Goal: Information Seeking & Learning: Learn about a topic

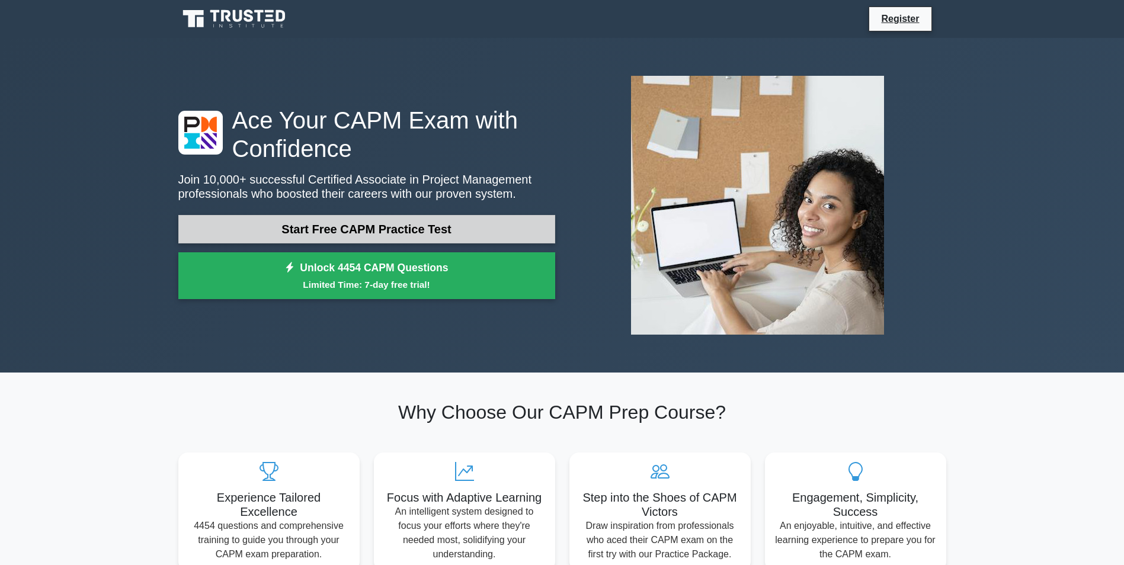
click at [419, 242] on link "Start Free CAPM Practice Test" at bounding box center [366, 229] width 377 height 28
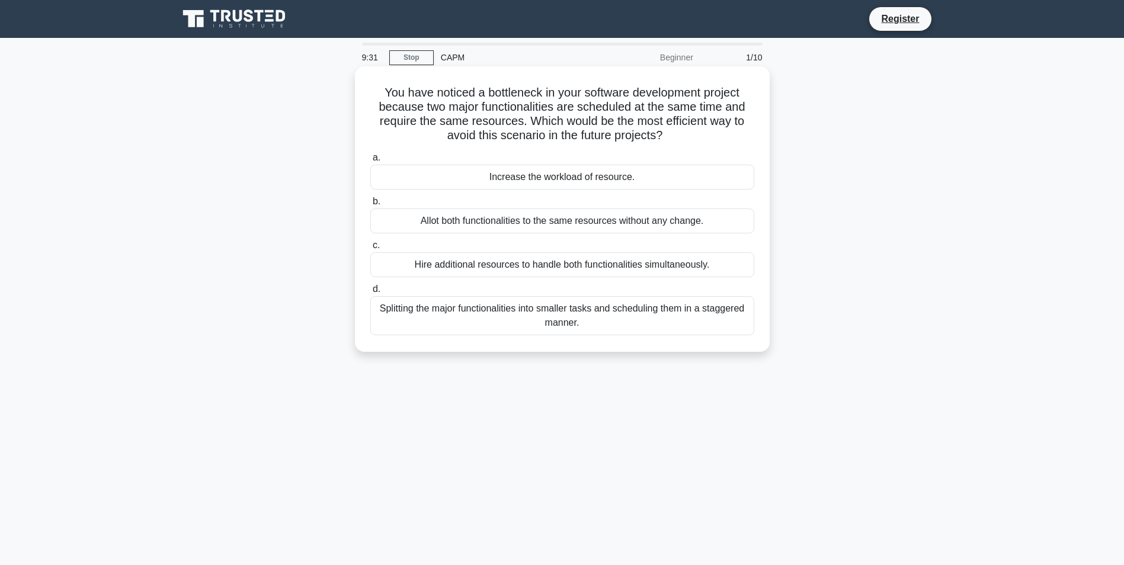
click at [478, 301] on div "Splitting the major functionalities into smaller tasks and scheduling them in a…" at bounding box center [562, 315] width 384 height 39
click at [370, 293] on input "d. Splitting the major functionalities into smaller tasks and scheduling them i…" at bounding box center [370, 290] width 0 height 8
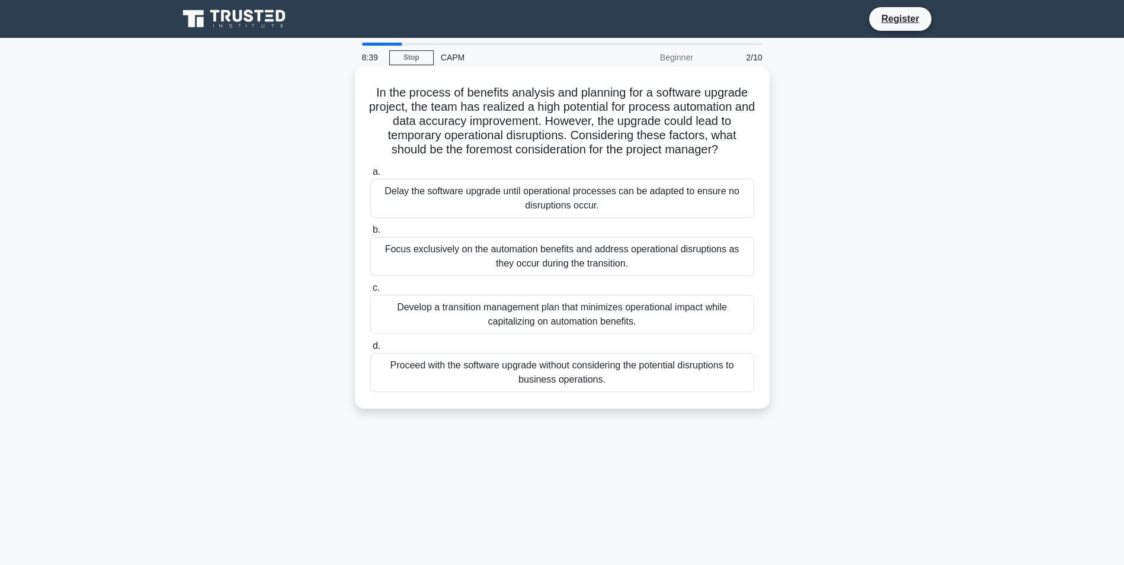
click at [542, 326] on div "Develop a transition management plan that minimizes operational impact while ca…" at bounding box center [562, 314] width 384 height 39
click at [370, 292] on input "c. Develop a transition management plan that minimizes operational impact while…" at bounding box center [370, 288] width 0 height 8
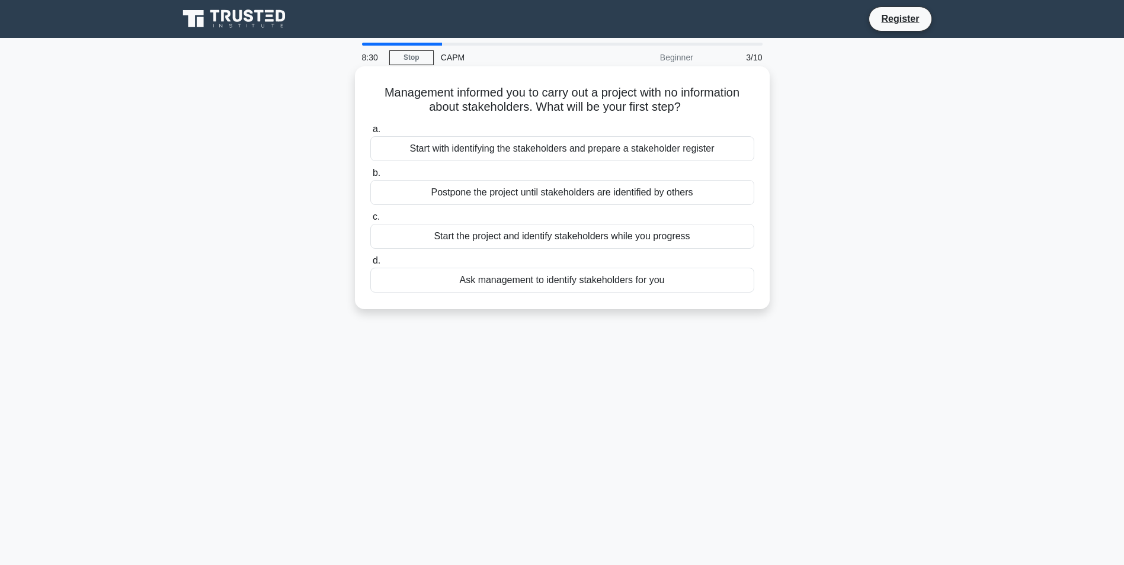
click at [708, 142] on div "Start with identifying the stakeholders and prepare a stakeholder register" at bounding box center [562, 148] width 384 height 25
click at [370, 133] on input "a. Start with identifying the stakeholders and prepare a stakeholder register" at bounding box center [370, 130] width 0 height 8
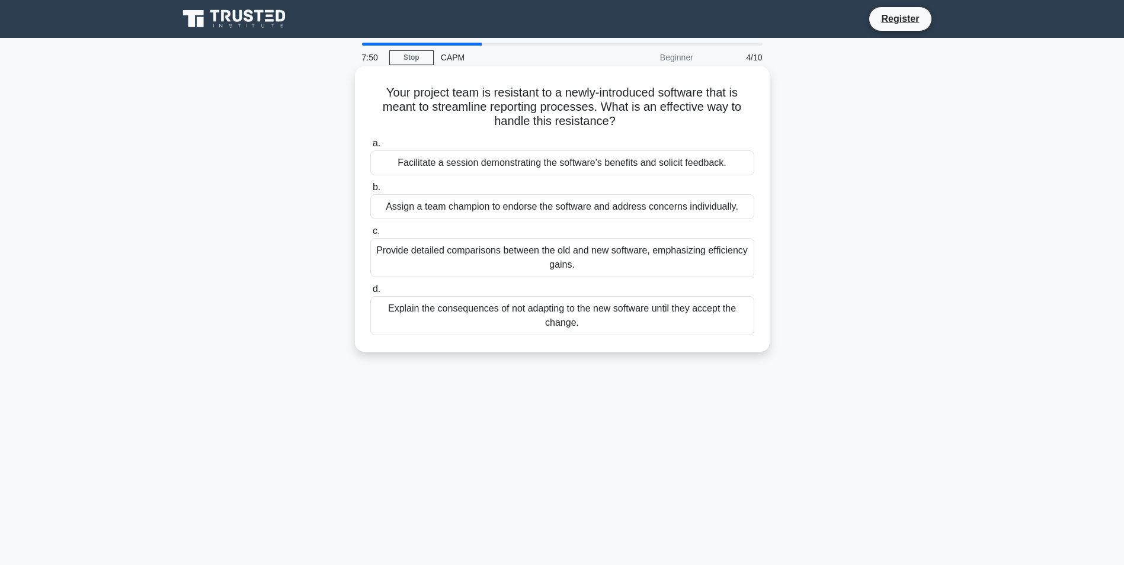
click at [510, 159] on div "Facilitate a session demonstrating the software's benefits and solicit feedback." at bounding box center [562, 163] width 384 height 25
click at [370, 148] on input "a. Facilitate a session demonstrating the software's benefits and solicit feedb…" at bounding box center [370, 144] width 0 height 8
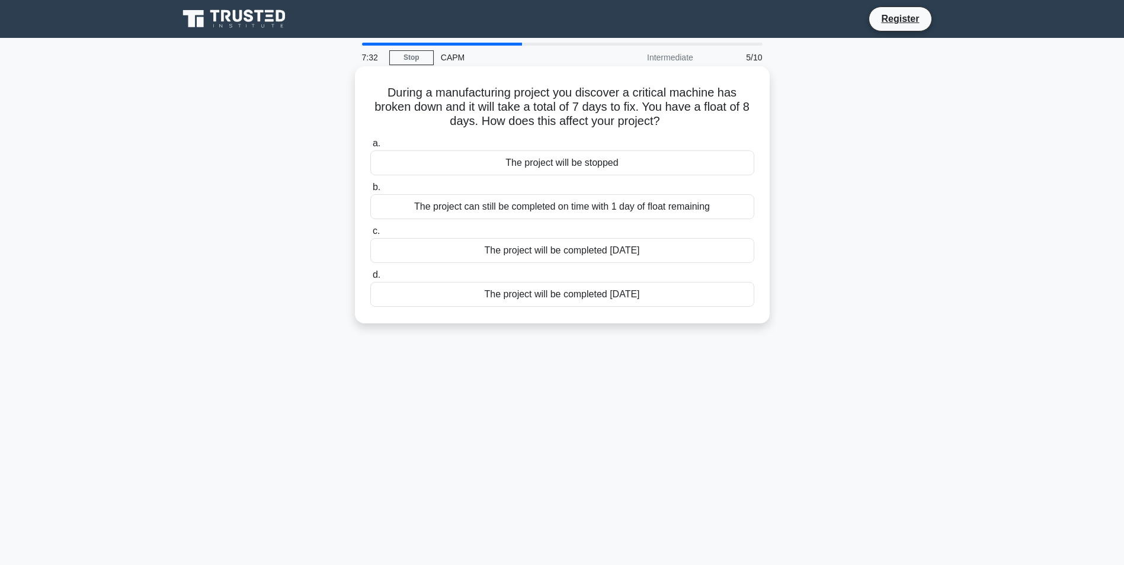
click at [652, 207] on div "The project can still be completed on time with 1 day of float remaining" at bounding box center [562, 206] width 384 height 25
click at [370, 191] on input "b. The project can still be completed on time with 1 day of float remaining" at bounding box center [370, 188] width 0 height 8
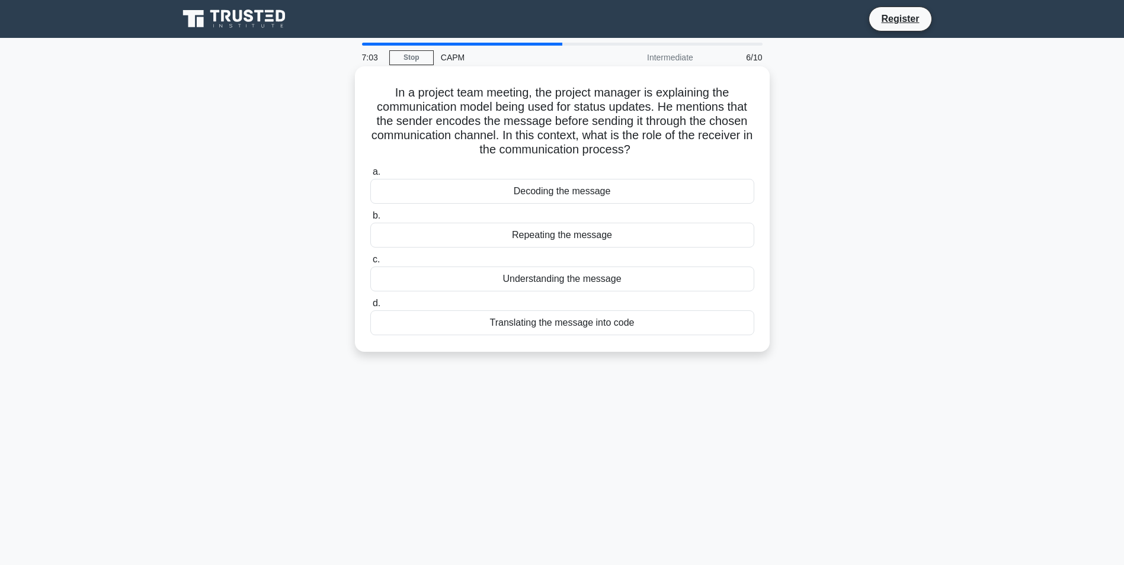
click at [652, 138] on h5 "In a project team meeting, the project manager is explaining the communication …" at bounding box center [562, 121] width 386 height 72
drag, startPoint x: 643, startPoint y: 147, endPoint x: 386, endPoint y: 86, distance: 264.3
click at [386, 86] on h5 "In a project team meeting, the project manager is explaining the communication …" at bounding box center [562, 121] width 386 height 72
copy h5 "In a project team meeting, the project manager is explaining the communication …"
click at [534, 197] on div "Decoding the message" at bounding box center [562, 191] width 384 height 25
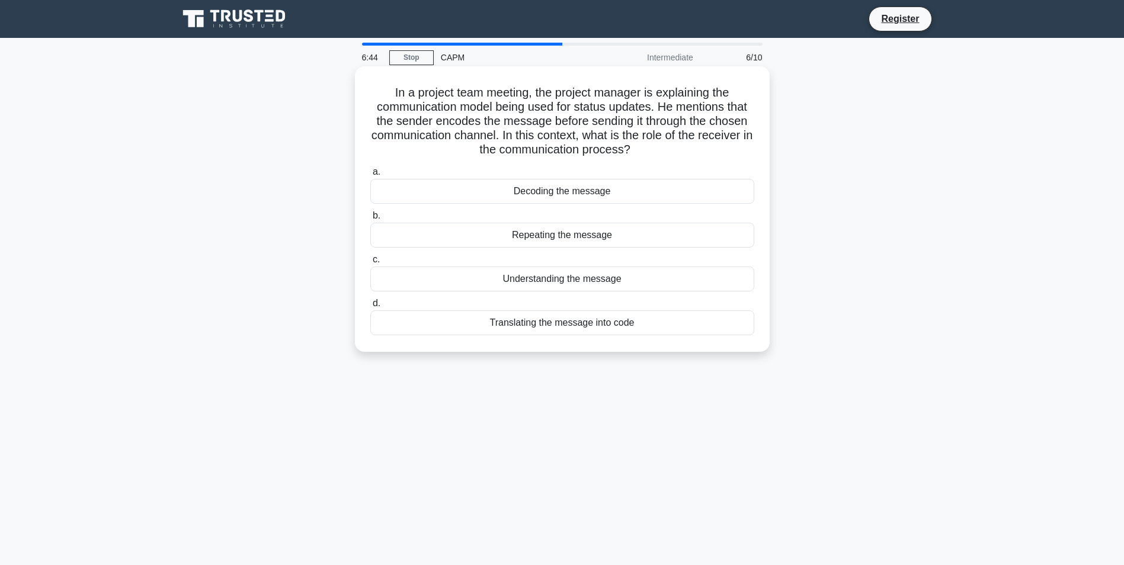
click at [370, 176] on input "a. Decoding the message" at bounding box center [370, 172] width 0 height 8
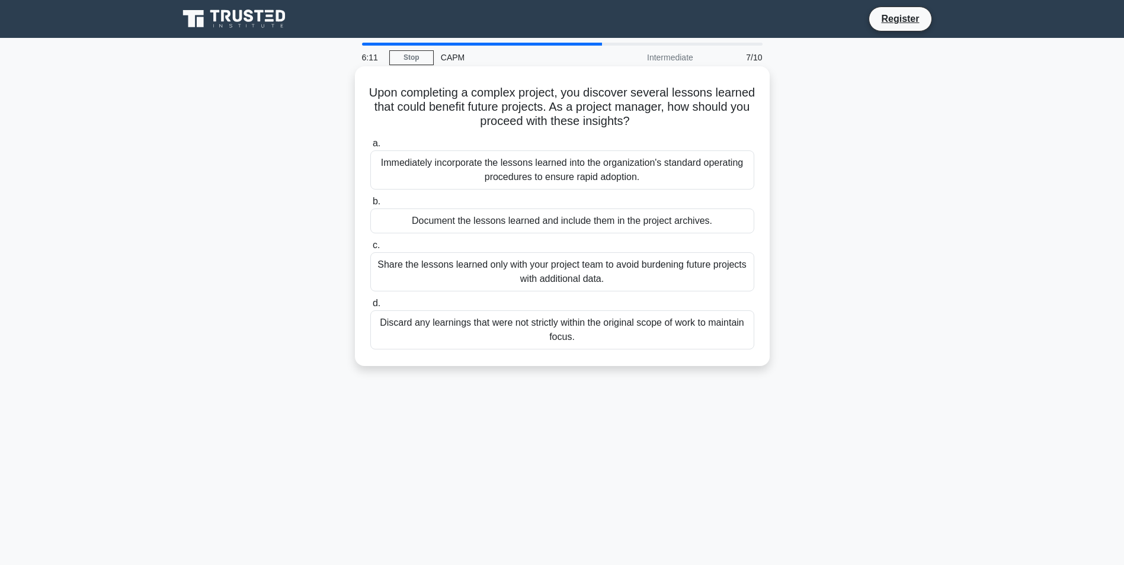
click at [622, 169] on div "Immediately incorporate the lessons learned into the organization's standard op…" at bounding box center [562, 170] width 384 height 39
click at [370, 148] on input "a. Immediately incorporate the lessons learned into the organization's standard…" at bounding box center [370, 144] width 0 height 8
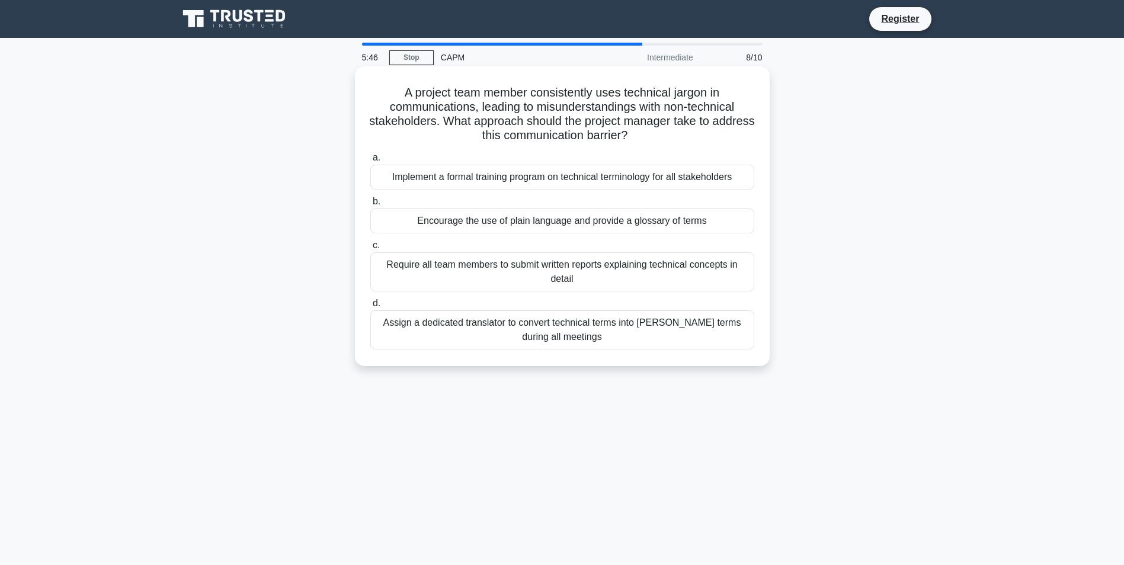
click at [563, 173] on div "Implement a formal training program on technical terminology for all stakeholde…" at bounding box center [562, 177] width 384 height 25
click at [370, 162] on input "a. Implement a formal training program on technical terminology for all stakeho…" at bounding box center [370, 158] width 0 height 8
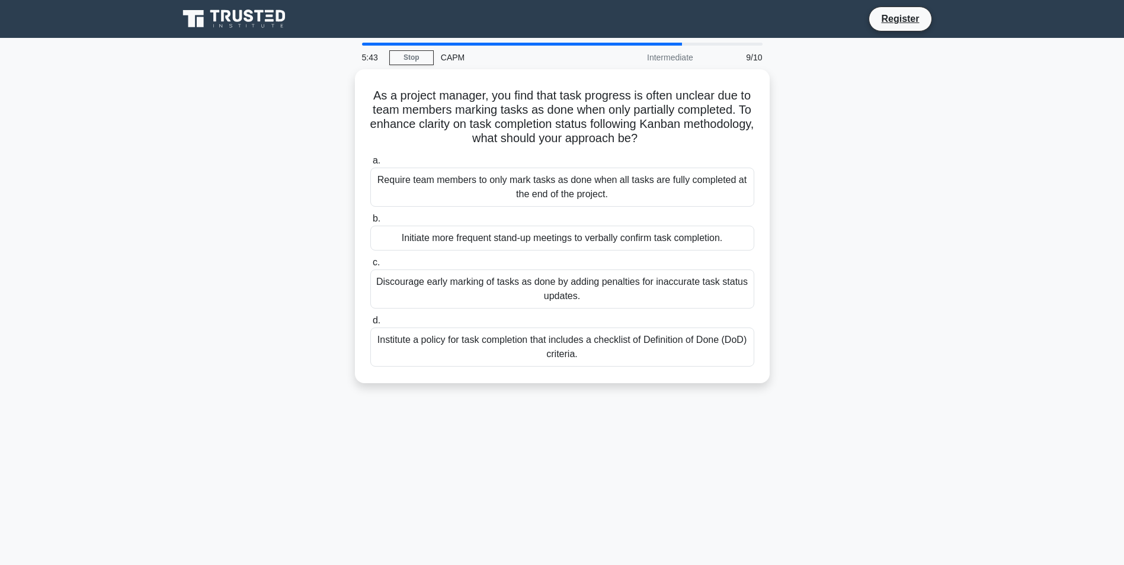
click at [950, 350] on div "As a project manager, you find that task progress is often unclear due to team …" at bounding box center [562, 233] width 782 height 328
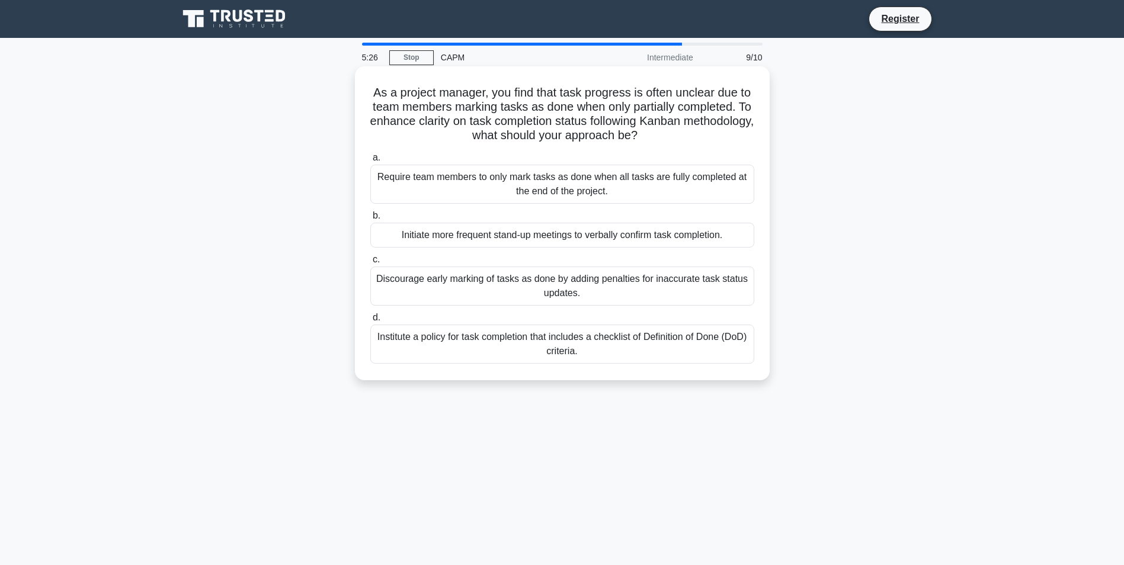
click at [536, 348] on div "Institute a policy for task completion that includes a checklist of Definition …" at bounding box center [562, 344] width 384 height 39
click at [370, 322] on input "d. Institute a policy for task completion that includes a checklist of Definiti…" at bounding box center [370, 318] width 0 height 8
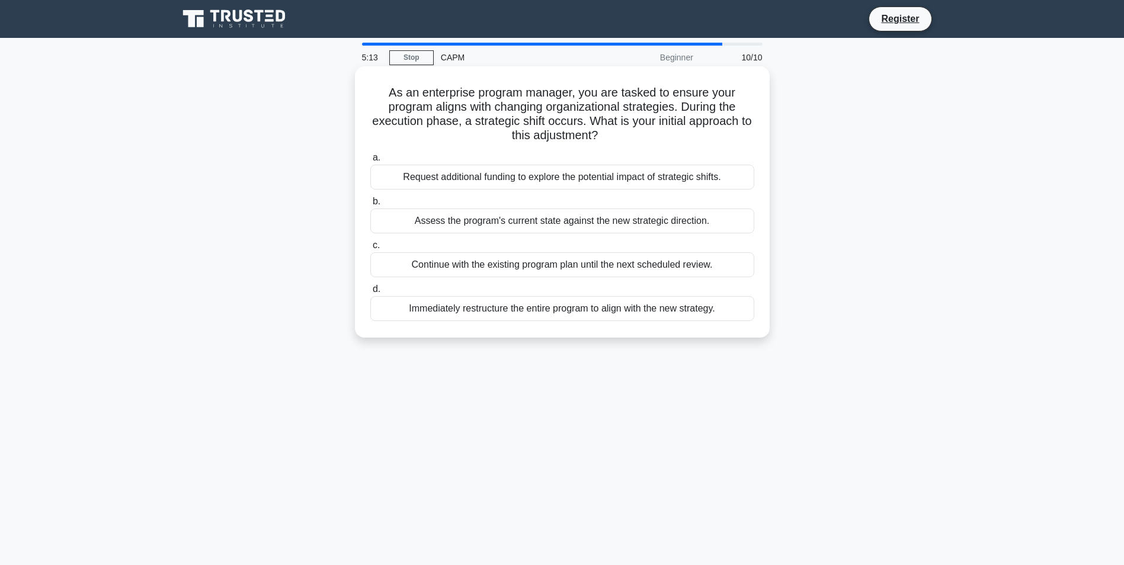
click at [588, 226] on div "Assess the program's current state against the new strategic direction." at bounding box center [562, 221] width 384 height 25
click at [370, 206] on input "b. Assess the program's current state against the new strategic direction." at bounding box center [370, 202] width 0 height 8
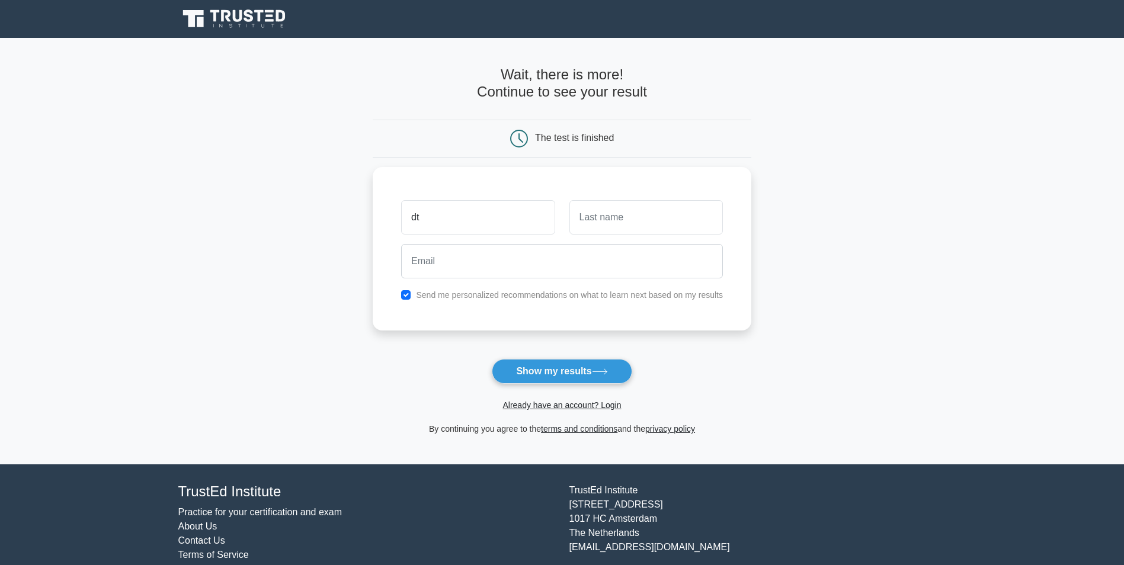
type input "d"
type input "Starry"
click at [603, 212] on input "[PERSON_NAME]" at bounding box center [645, 214] width 153 height 34
type input "[PERSON_NAME]"
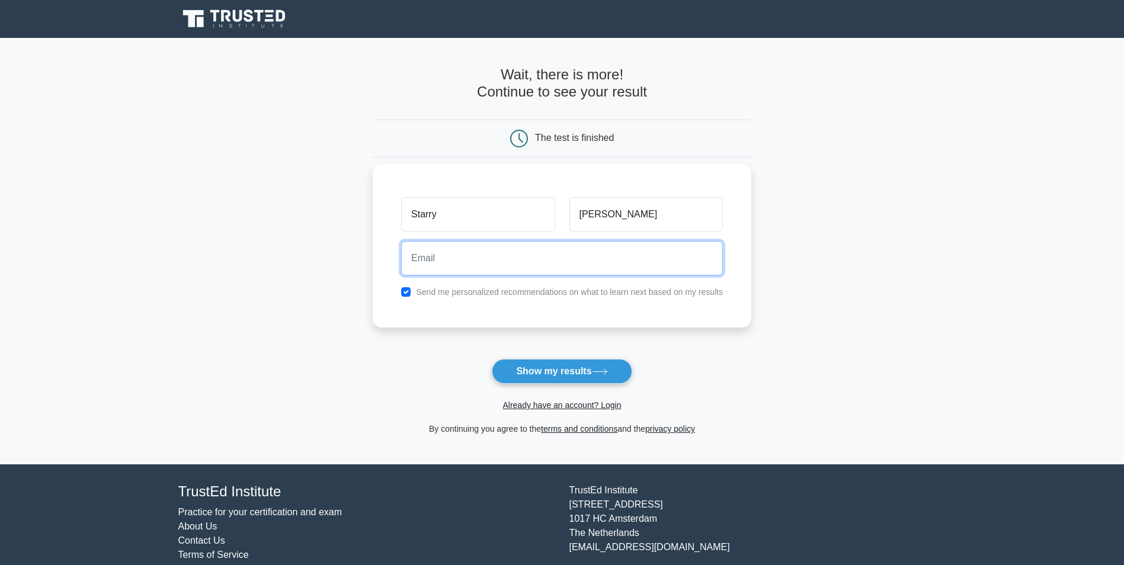
type input "b"
type input "[EMAIL_ADDRESS][DOMAIN_NAME]"
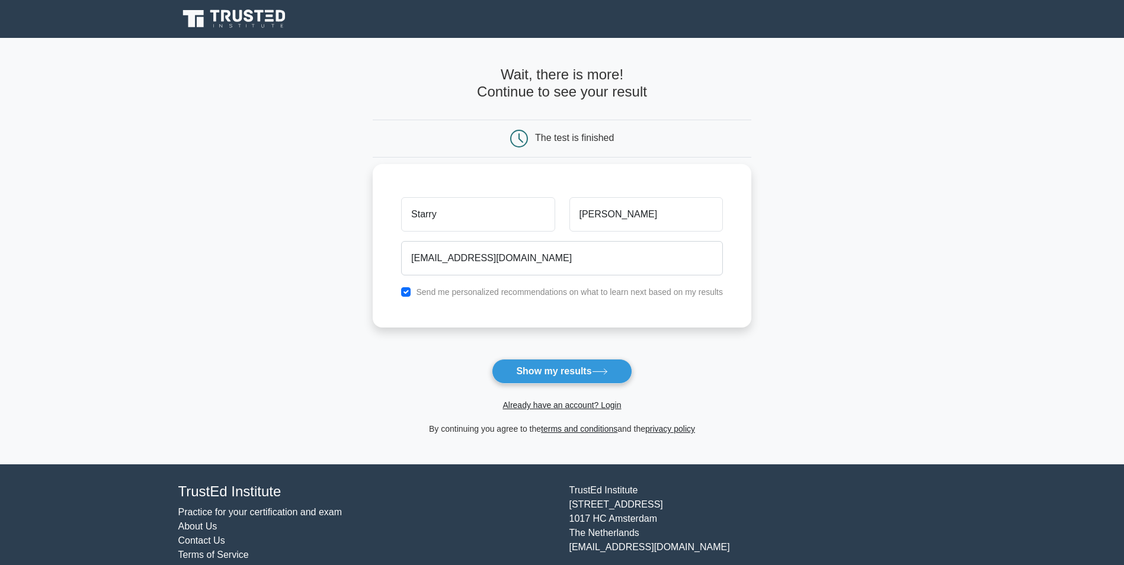
click at [551, 299] on div "Send me personalized recommendations on what to learn next based on my results" at bounding box center [562, 292] width 336 height 14
click at [552, 290] on label "Send me personalized recommendations on what to learn next based on my results" at bounding box center [569, 291] width 307 height 9
click at [545, 294] on label "Send me personalized recommendations on what to learn next based on my results" at bounding box center [569, 291] width 307 height 9
click at [414, 288] on div "Send me personalized recommendations on what to learn next based on my results" at bounding box center [562, 292] width 336 height 14
click at [402, 289] on input "checkbox" at bounding box center [405, 291] width 9 height 9
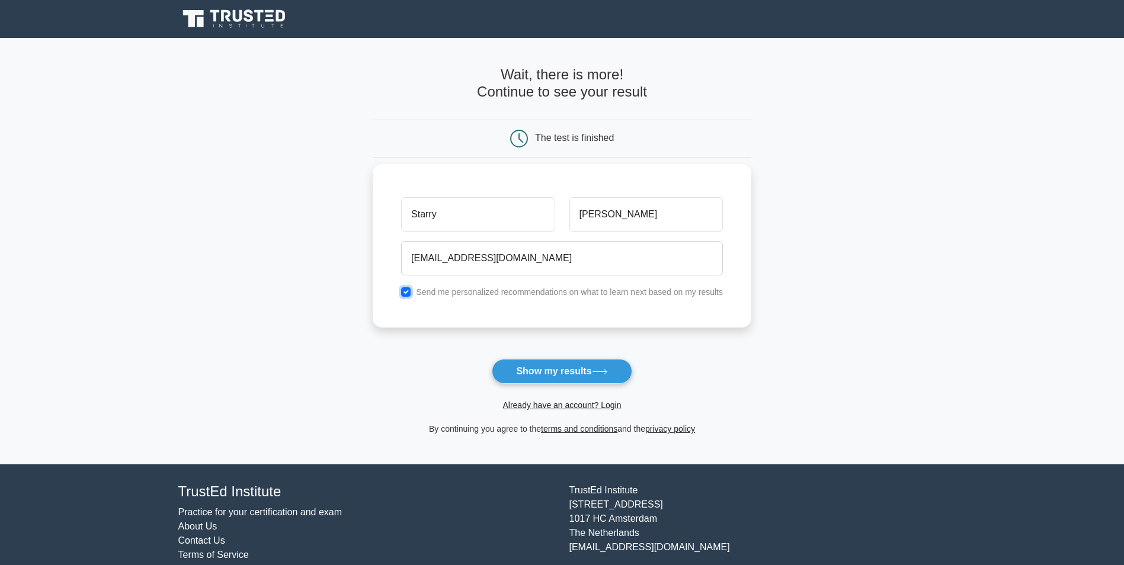
checkbox input "false"
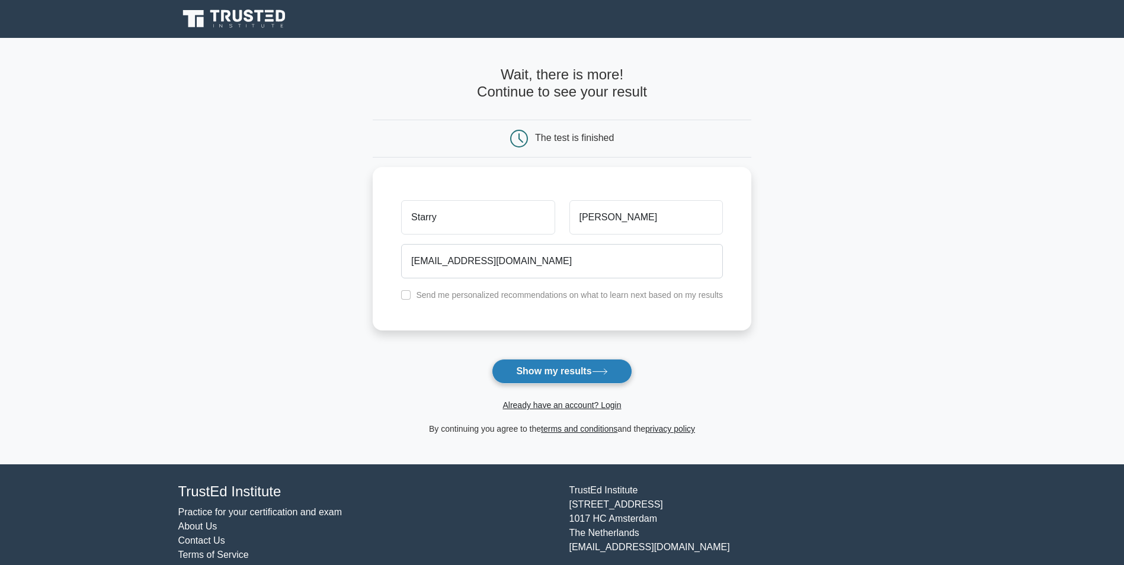
click at [524, 366] on button "Show my results" at bounding box center [562, 371] width 140 height 25
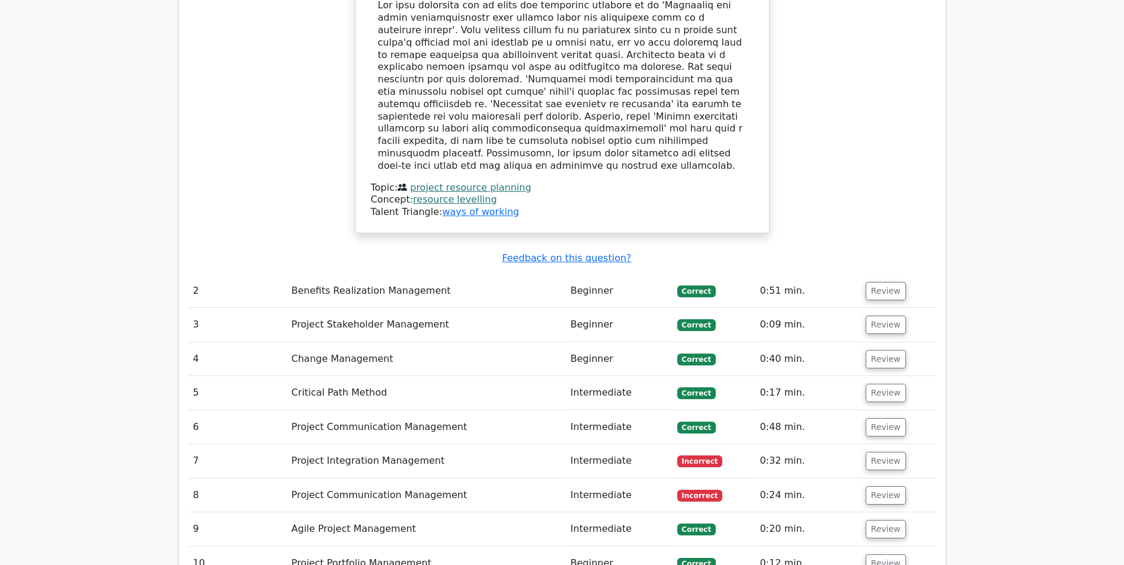
scroll to position [1422, 0]
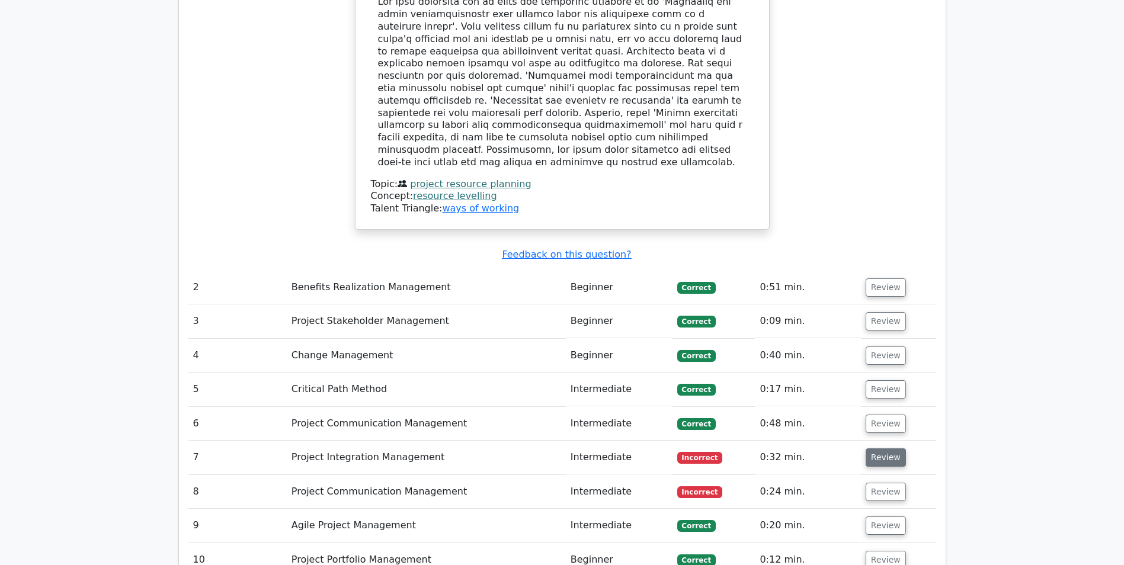
click at [879, 449] on button "Review" at bounding box center [886, 458] width 40 height 18
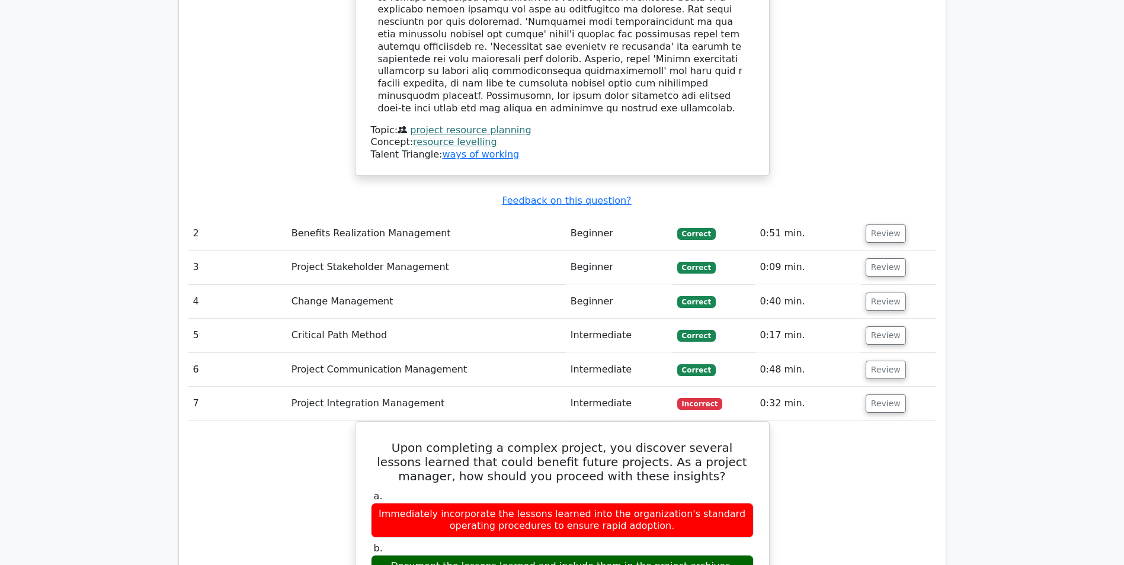
scroll to position [1541, 0]
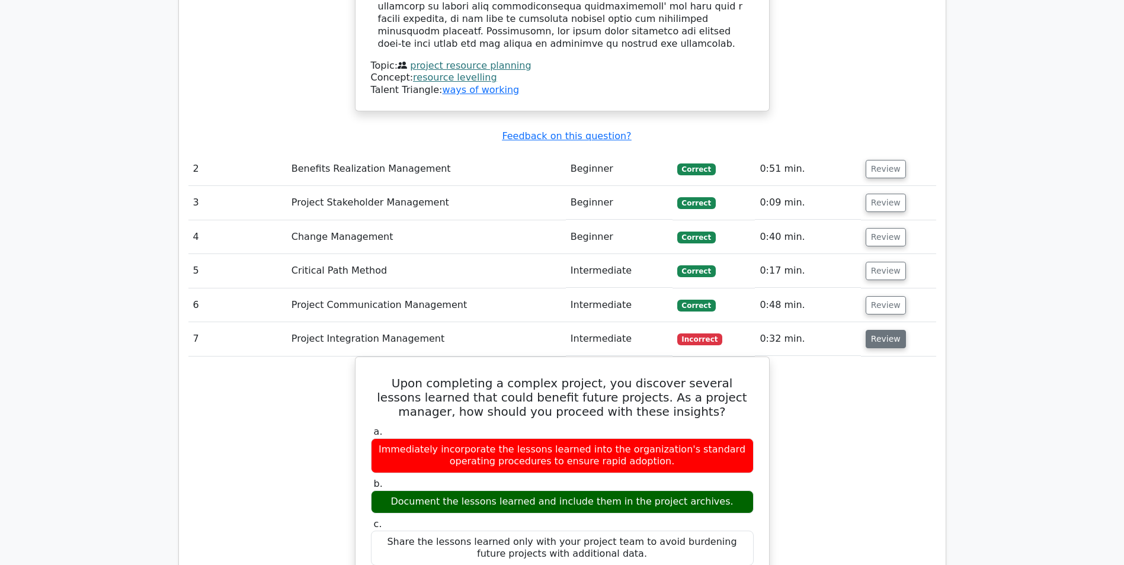
click at [885, 330] on button "Review" at bounding box center [886, 339] width 40 height 18
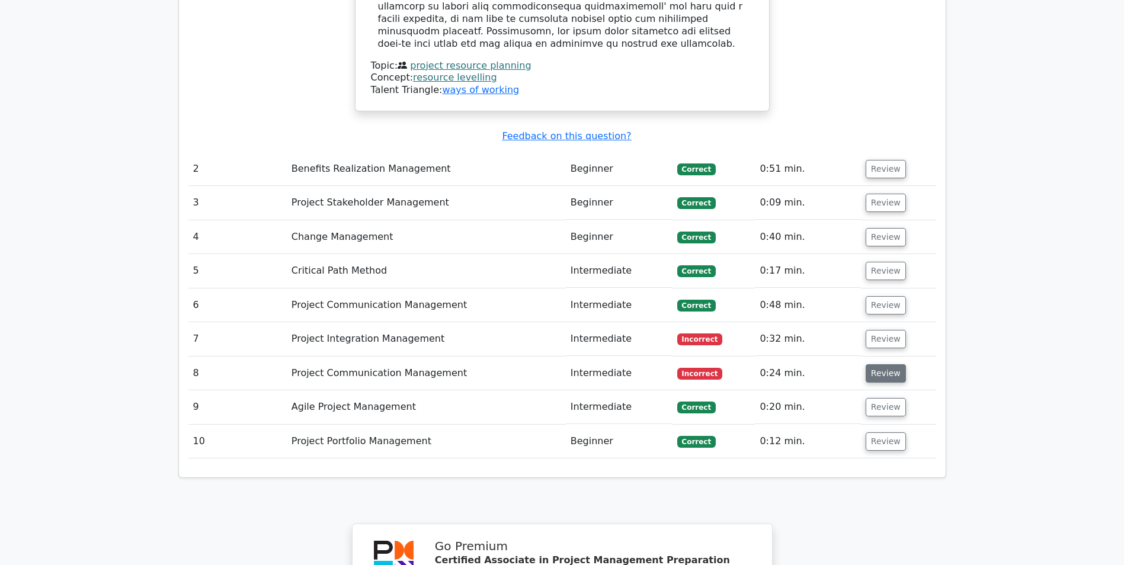
click at [875, 364] on button "Review" at bounding box center [886, 373] width 40 height 18
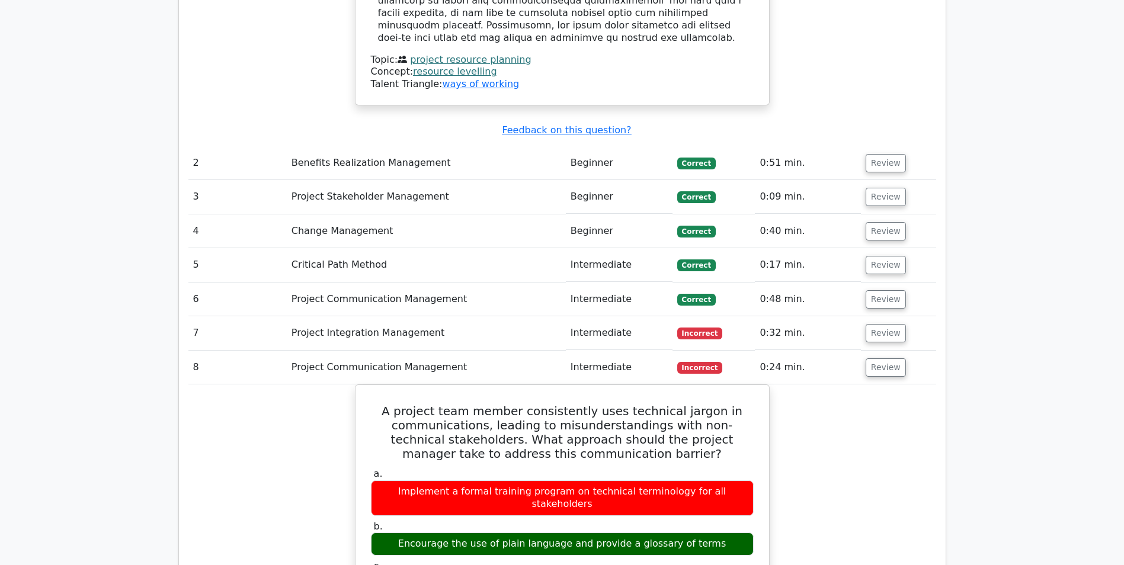
scroll to position [1304, 0]
